Goal: Navigation & Orientation: Find specific page/section

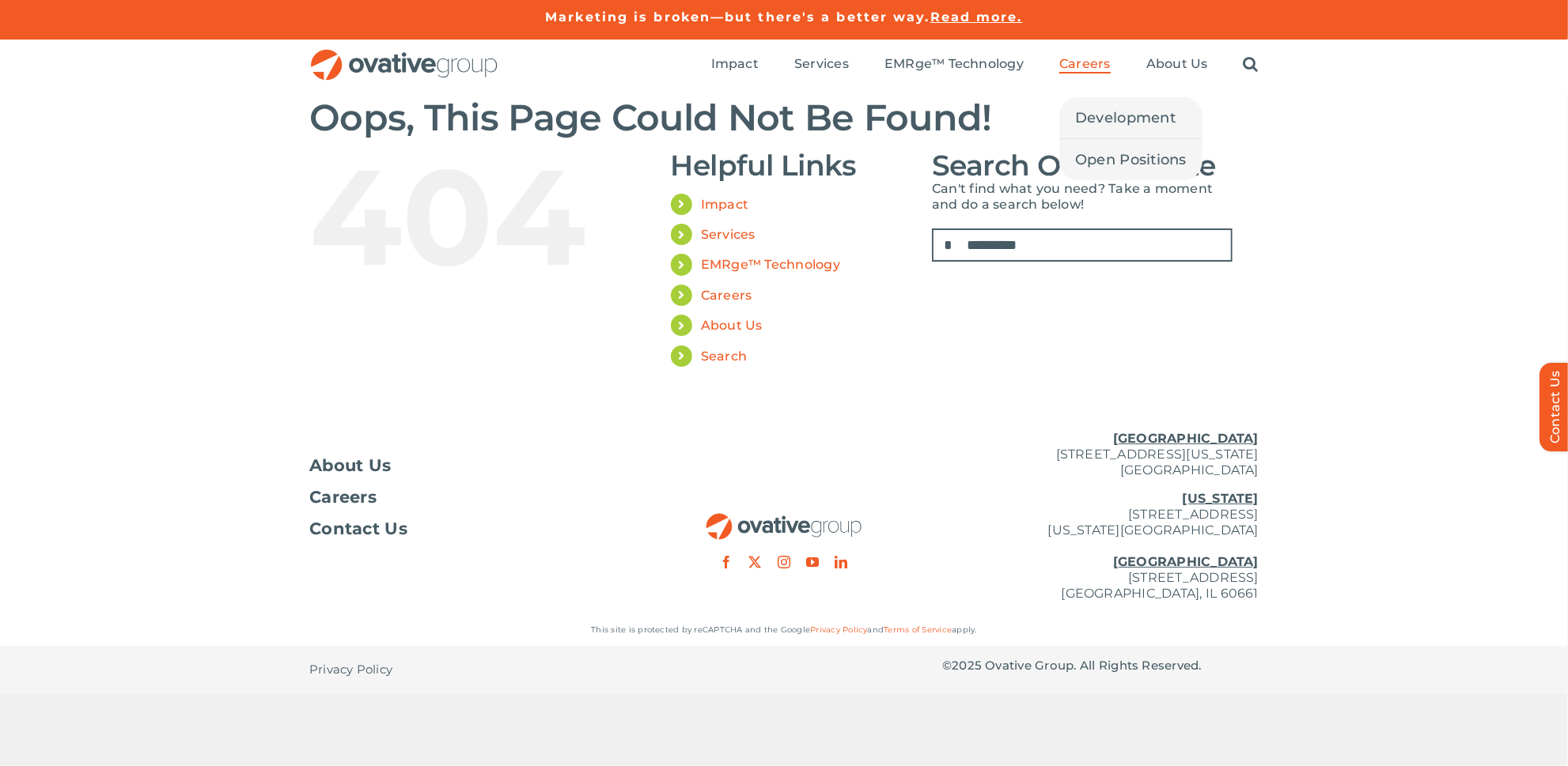
click at [1086, 63] on span "Careers" at bounding box center [1084, 64] width 51 height 15
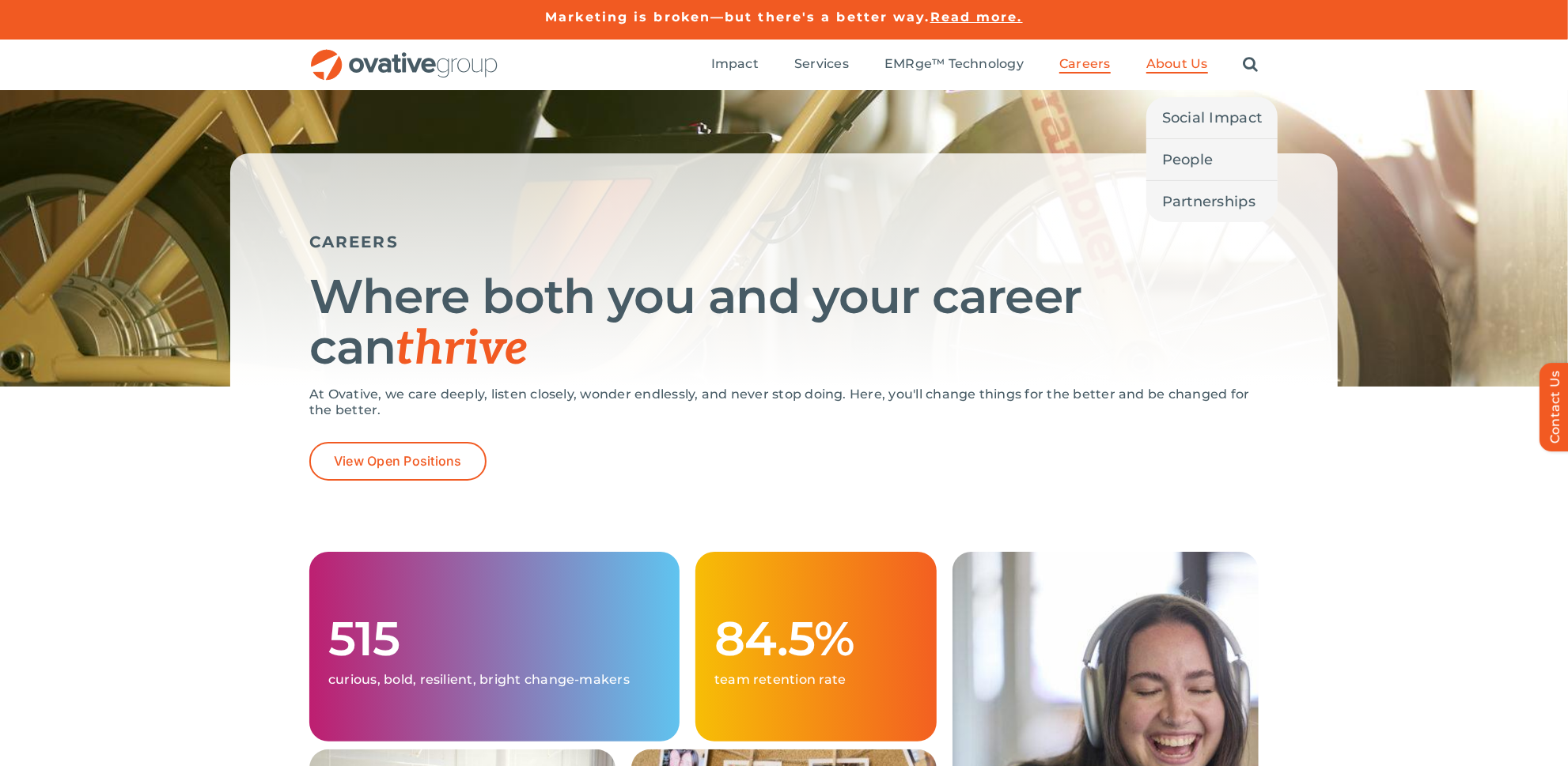
click at [1161, 57] on span "About Us" at bounding box center [1177, 64] width 62 height 15
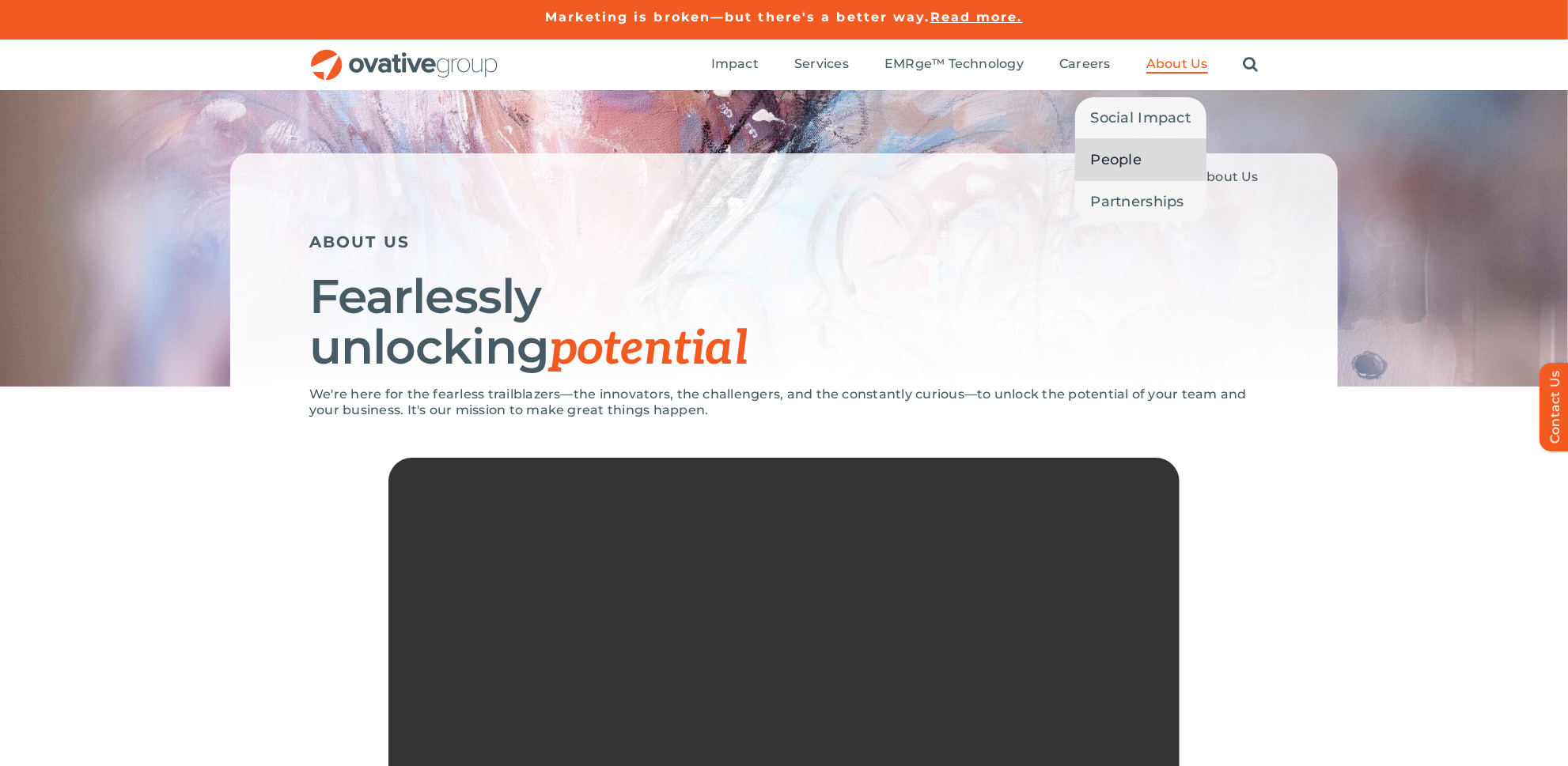
click at [1135, 150] on span "People" at bounding box center [1116, 159] width 51 height 22
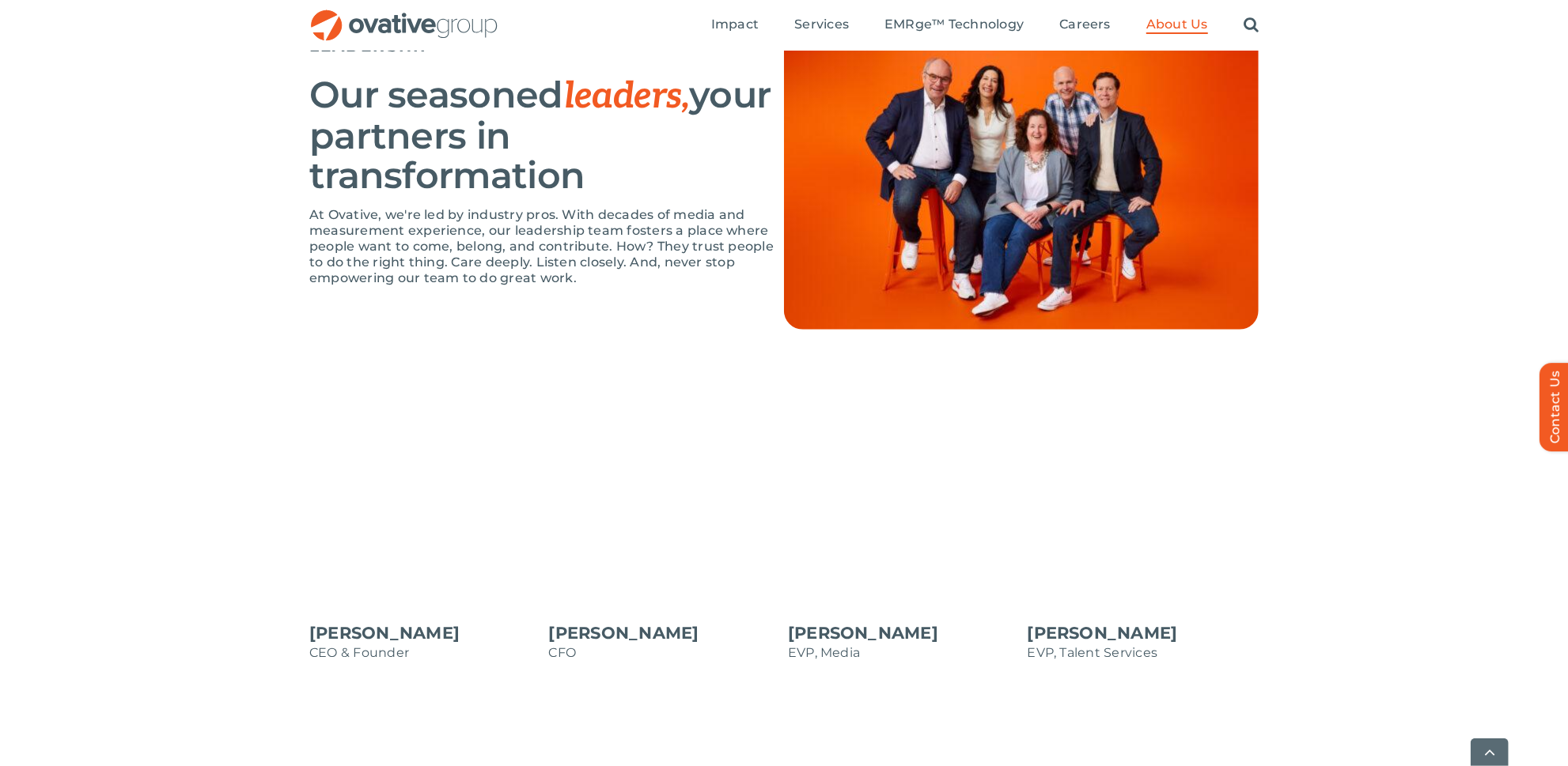
scroll to position [1342, 0]
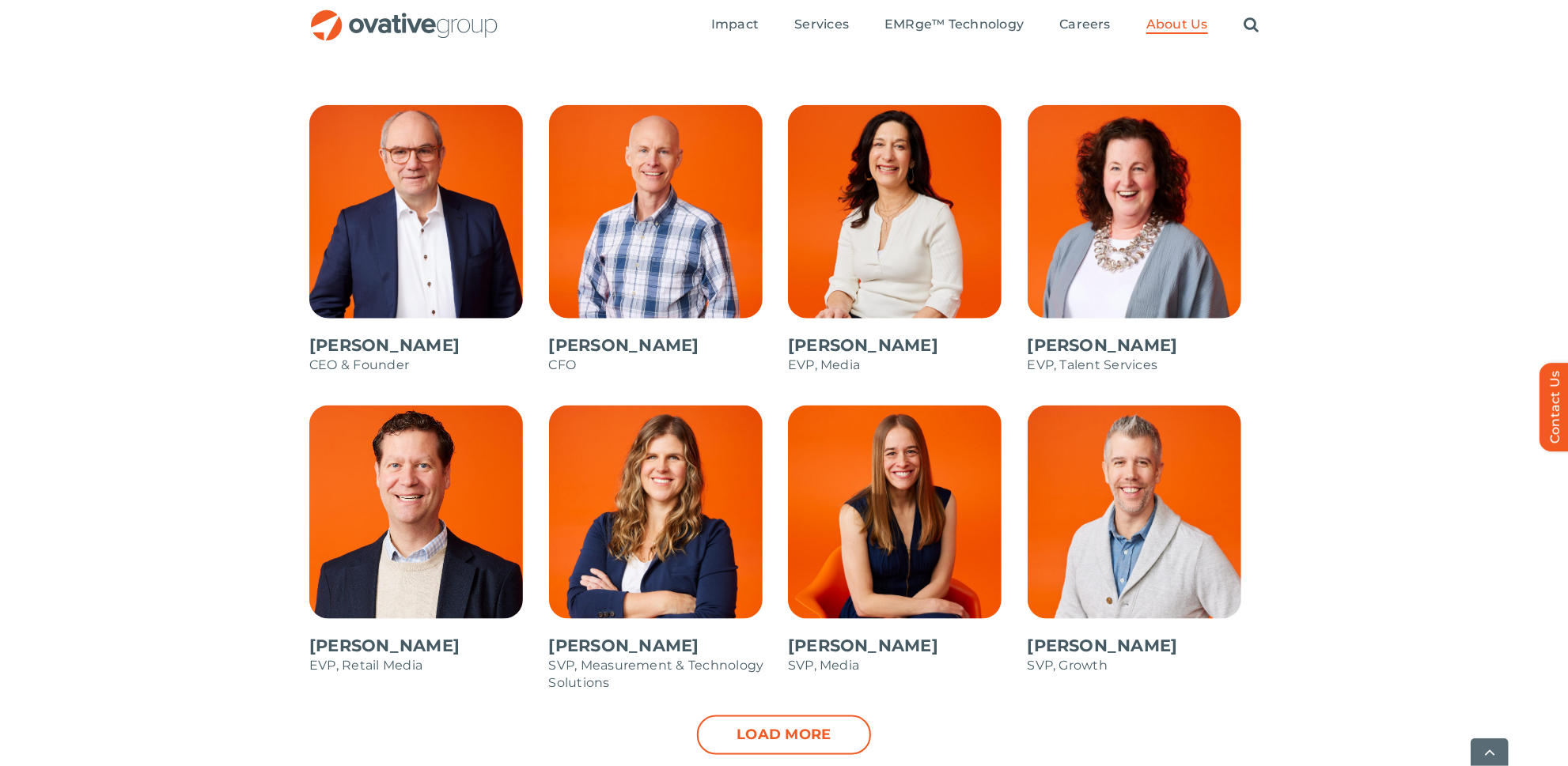
click at [155, 203] on div "[PERSON_NAME] CEO & Founder [PERSON_NAME] CFO [PERSON_NAME] EVP, Media [PERSON_…" at bounding box center [784, 454] width 1568 height 698
